Goal: Navigation & Orientation: Understand site structure

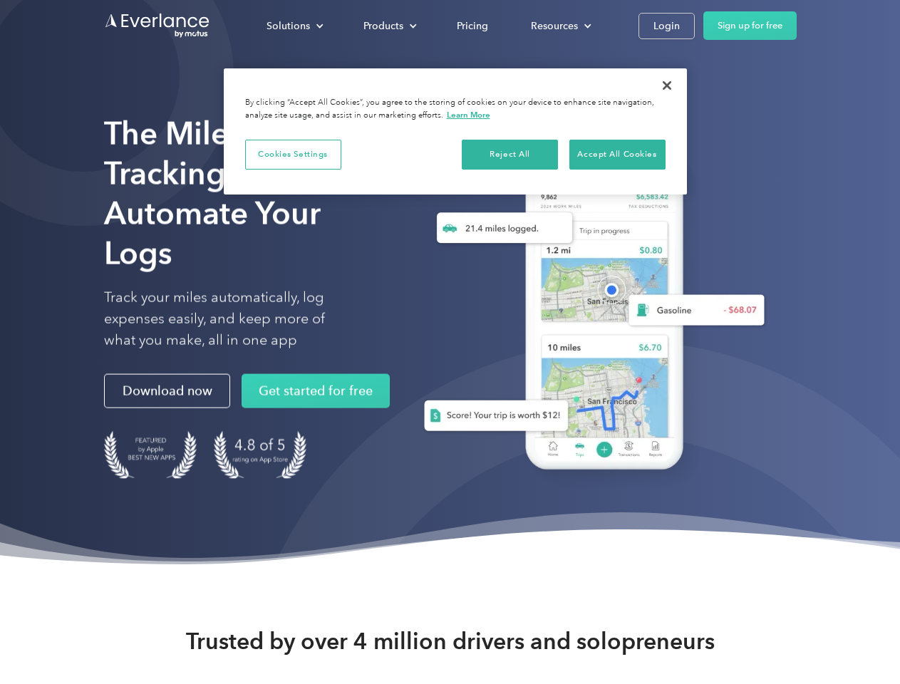
click at [294, 26] on div "Solutions" at bounding box center [287, 26] width 43 height 18
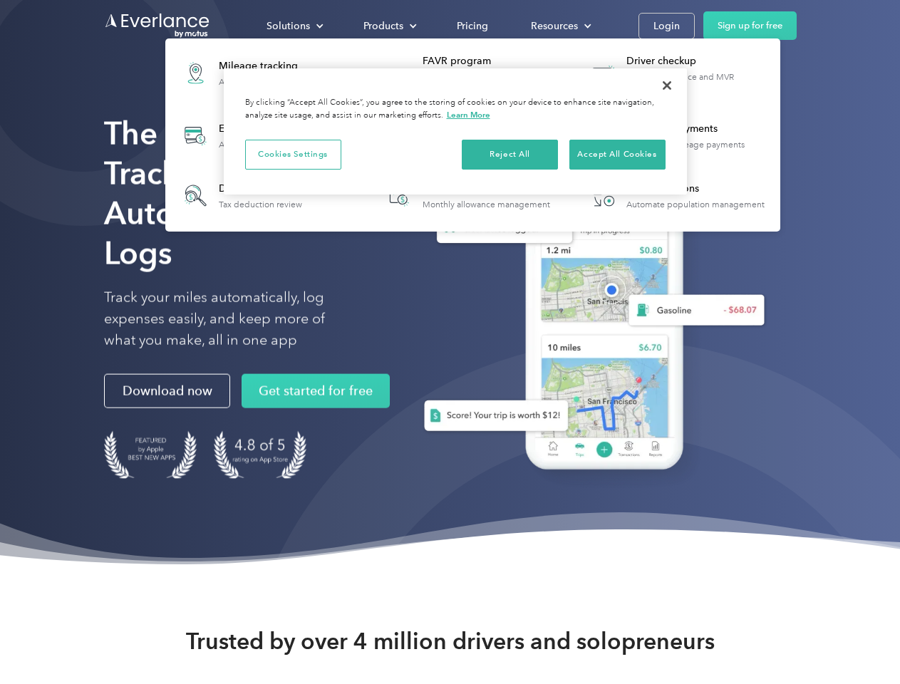
click at [388, 26] on div "Products" at bounding box center [383, 26] width 40 height 18
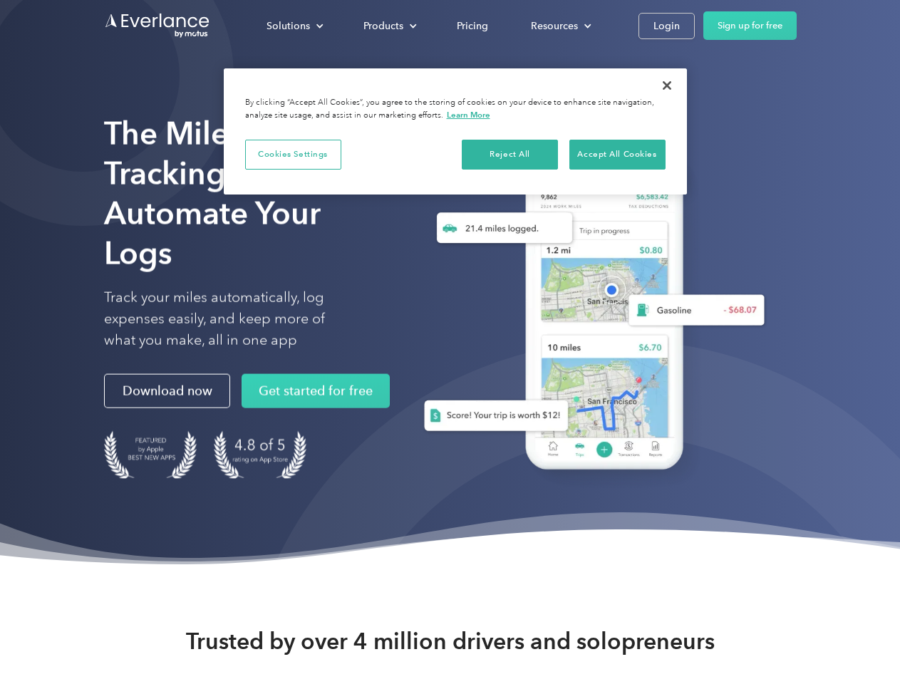
click at [559, 26] on div "Resources" at bounding box center [554, 26] width 47 height 18
click at [293, 154] on button "Cookies Settings" at bounding box center [293, 155] width 96 height 30
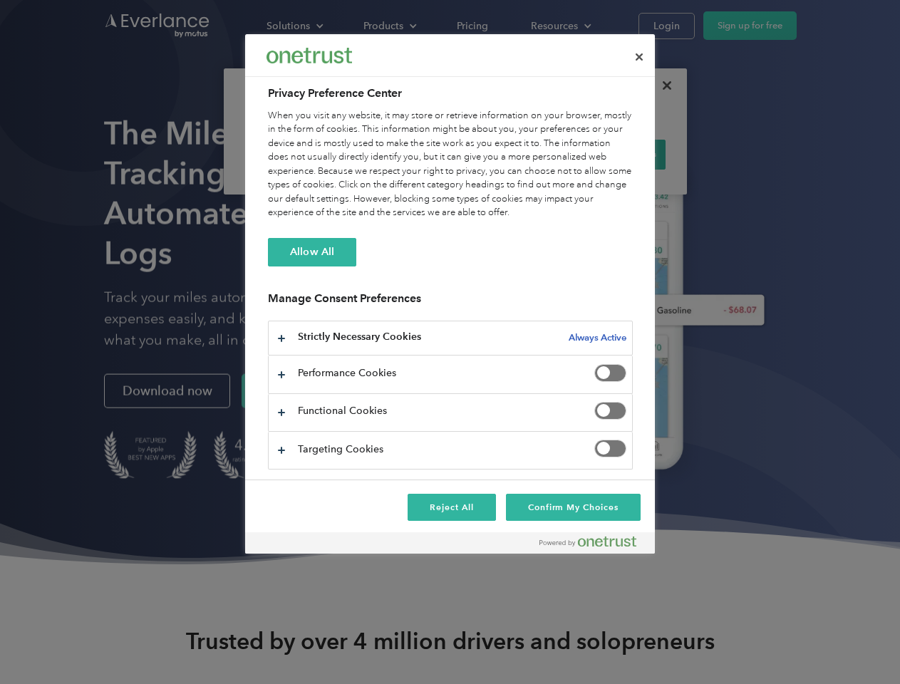
click at [510, 154] on div "When you visit any website, it may store or retrieve information on your browse…" at bounding box center [450, 164] width 365 height 111
click at [617, 154] on div "When you visit any website, it may store or retrieve information on your browse…" at bounding box center [450, 164] width 365 height 111
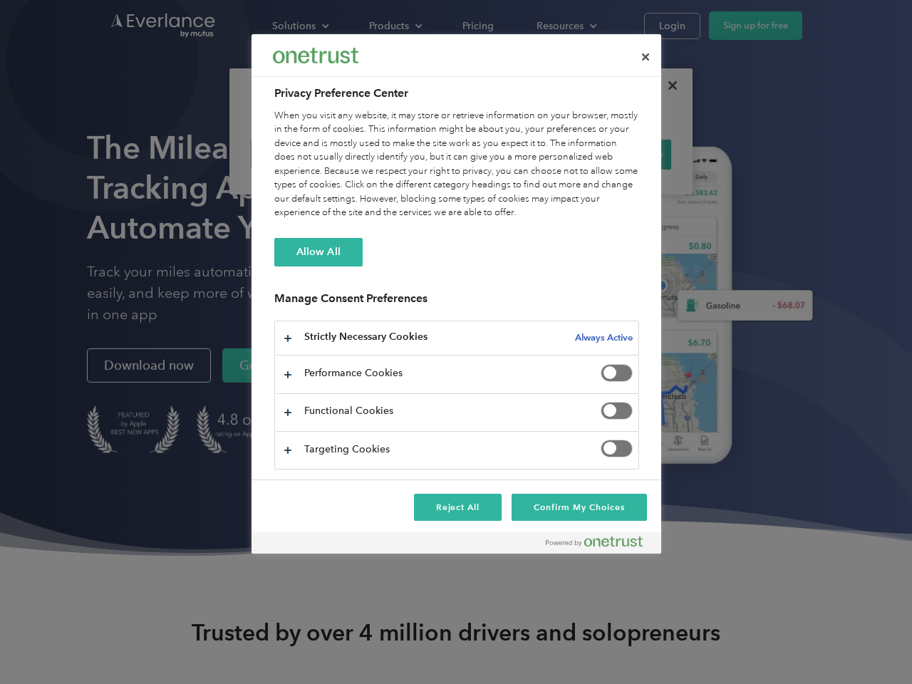
click at [667, 85] on div at bounding box center [456, 342] width 912 height 684
